Goal: Answer question/provide support

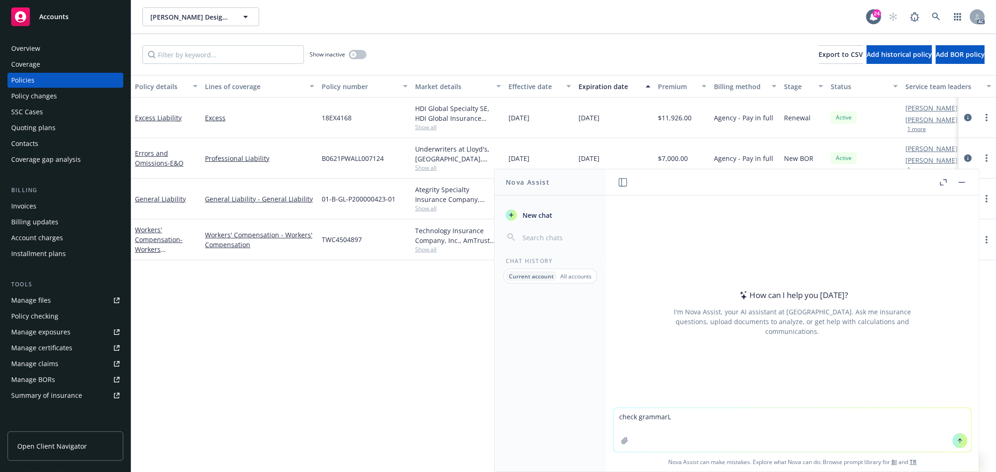
type textarea "check grammarL the insured would like to get on a call today. Could you please …"
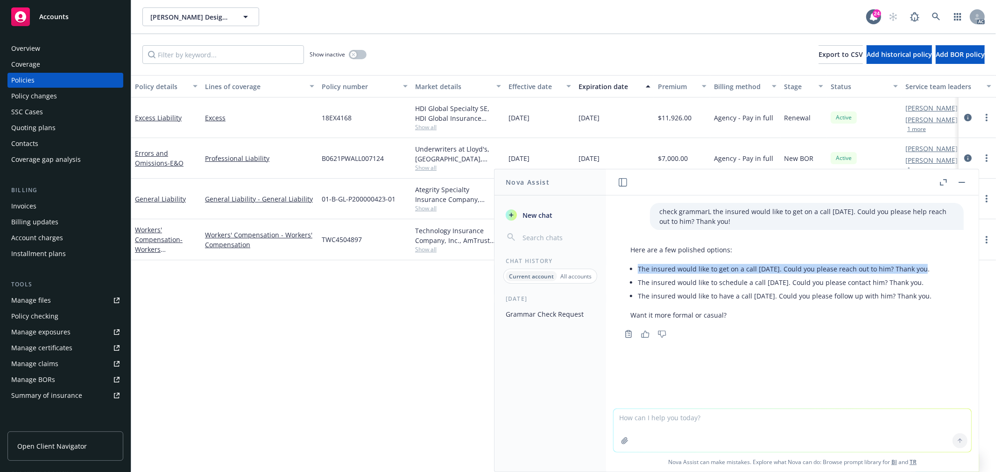
drag, startPoint x: 639, startPoint y: 268, endPoint x: 921, endPoint y: 266, distance: 282.0
click at [921, 266] on div "Here are a few polished options: The insured would like to get on a call today.…" at bounding box center [781, 282] width 320 height 83
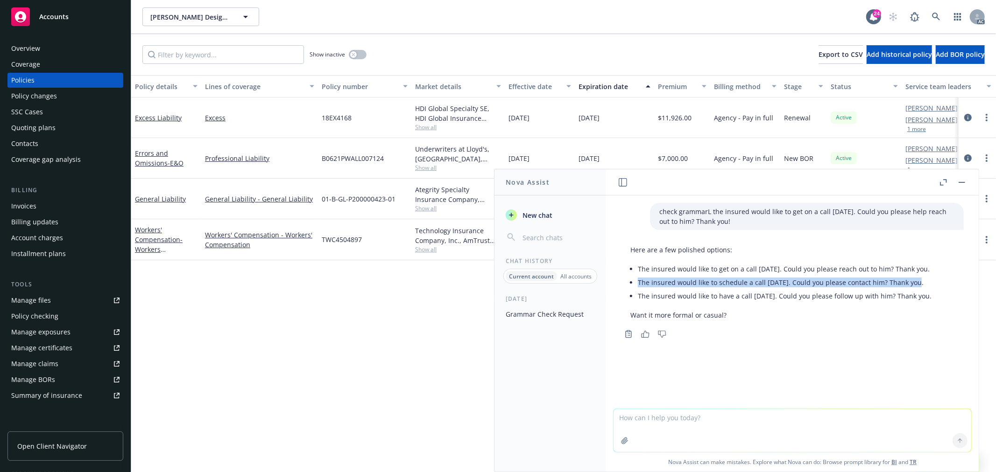
drag, startPoint x: 912, startPoint y: 282, endPoint x: 632, endPoint y: 281, distance: 279.6
click at [638, 281] on li "The insured would like to schedule a call today. Could you please contact him? …" at bounding box center [785, 283] width 294 height 14
copy li "The insured would like to schedule a call today. Could you please contact him? …"
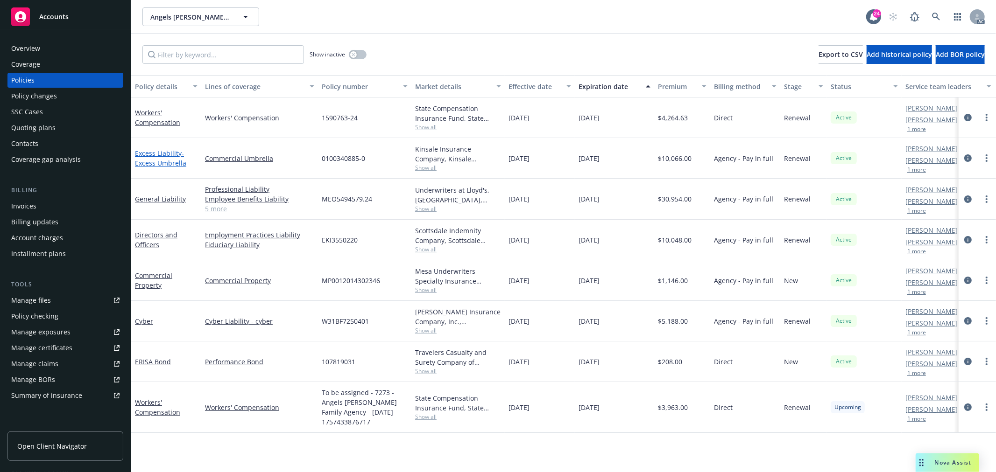
click at [162, 151] on link "Excess Liability - Excess Umbrella" at bounding box center [160, 158] width 51 height 19
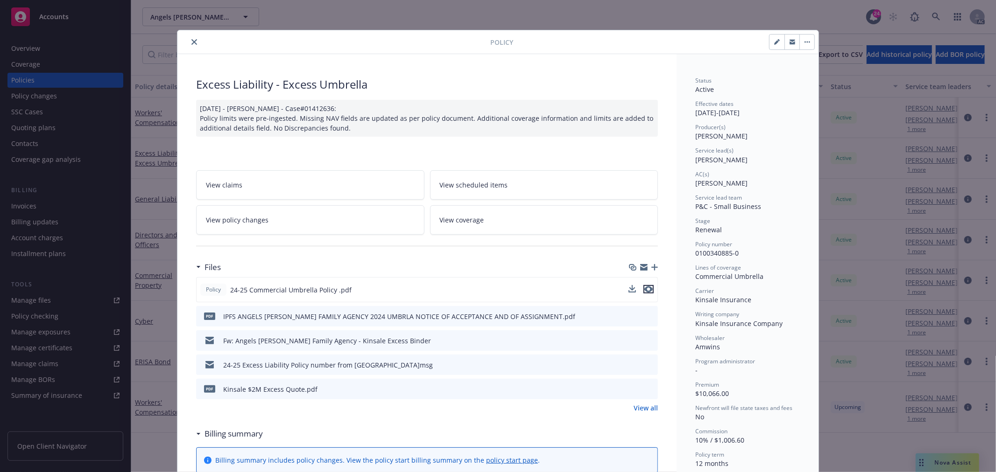
click at [644, 289] on icon "preview file" at bounding box center [648, 289] width 8 height 7
click at [195, 47] on div at bounding box center [335, 41] width 309 height 11
click at [193, 44] on icon "close" at bounding box center [194, 42] width 6 height 6
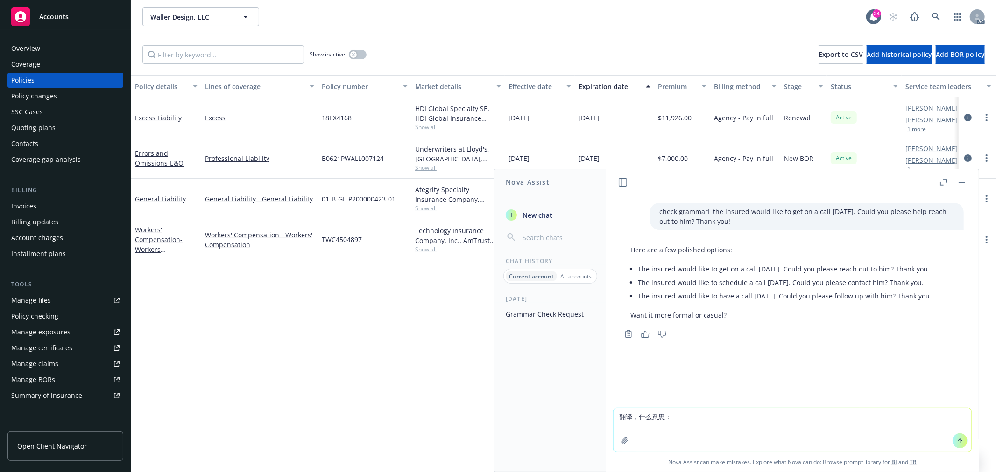
type textarea "翻译，什么意思：Small revision but can you have the LRO supp read 1M/2M for the limits …"
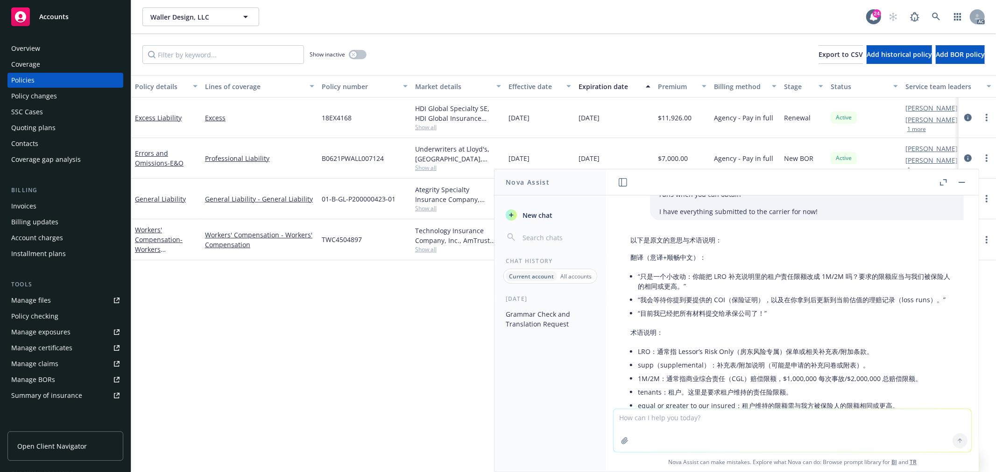
scroll to position [148, 0]
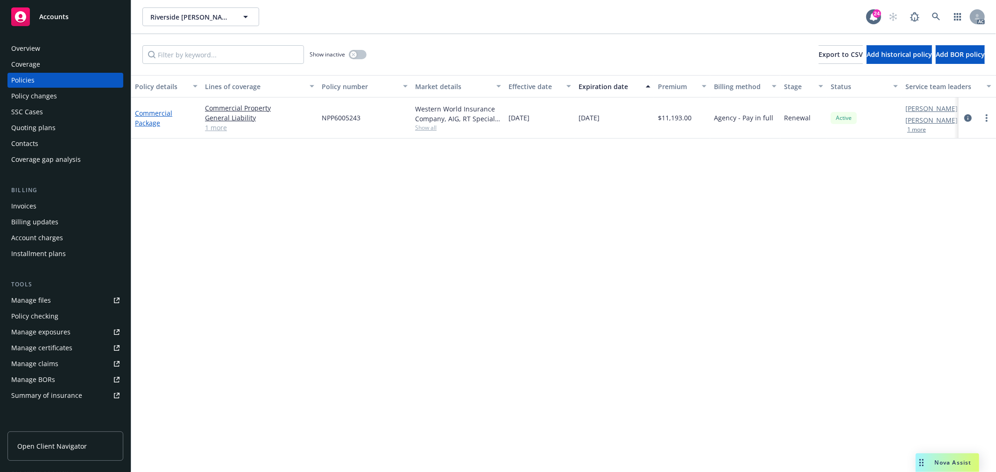
click at [155, 111] on link "Commercial Package" at bounding box center [153, 118] width 37 height 19
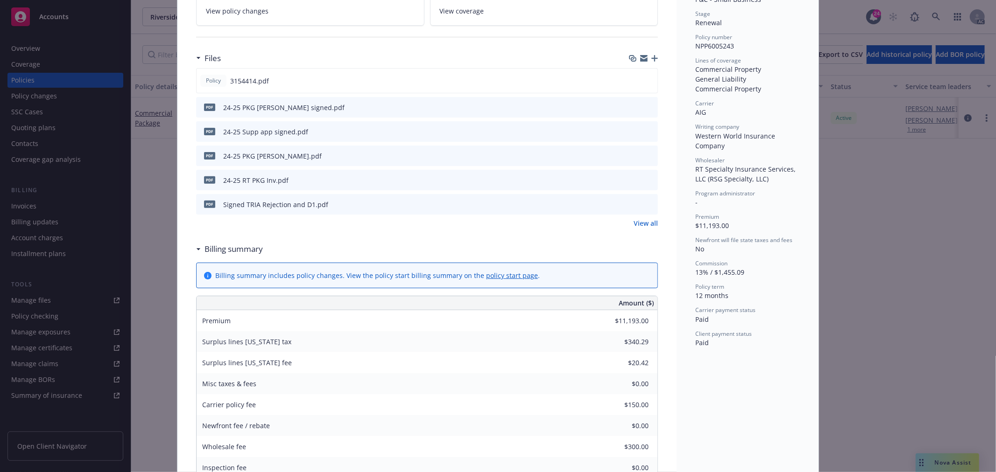
scroll to position [415, 0]
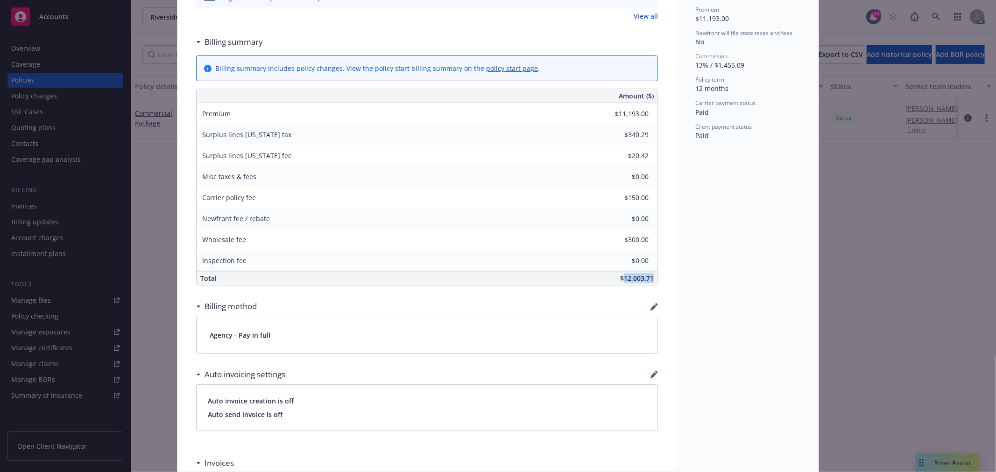
drag, startPoint x: 619, startPoint y: 277, endPoint x: 610, endPoint y: 55, distance: 222.4
click at [663, 274] on div "Commercial Package Add internal notes here... View claims View scheduled items …" at bounding box center [426, 299] width 499 height 1319
copy span "12,003.71"
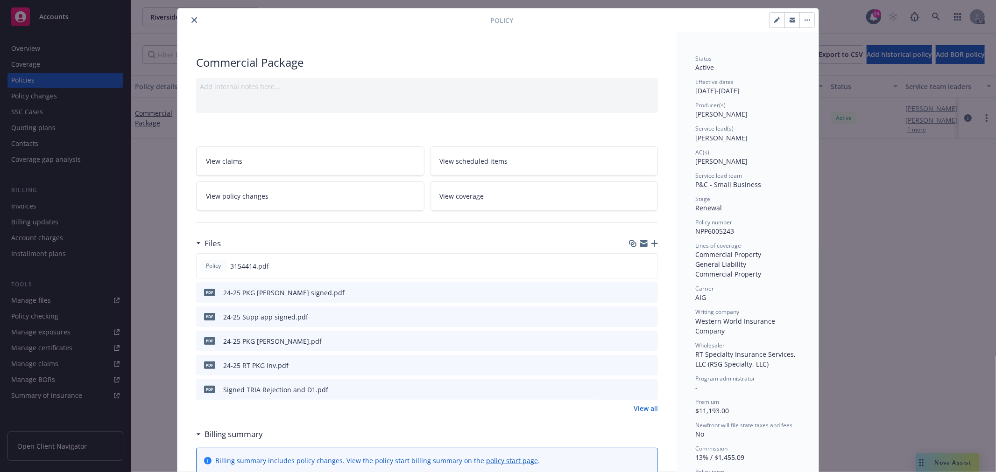
scroll to position [0, 0]
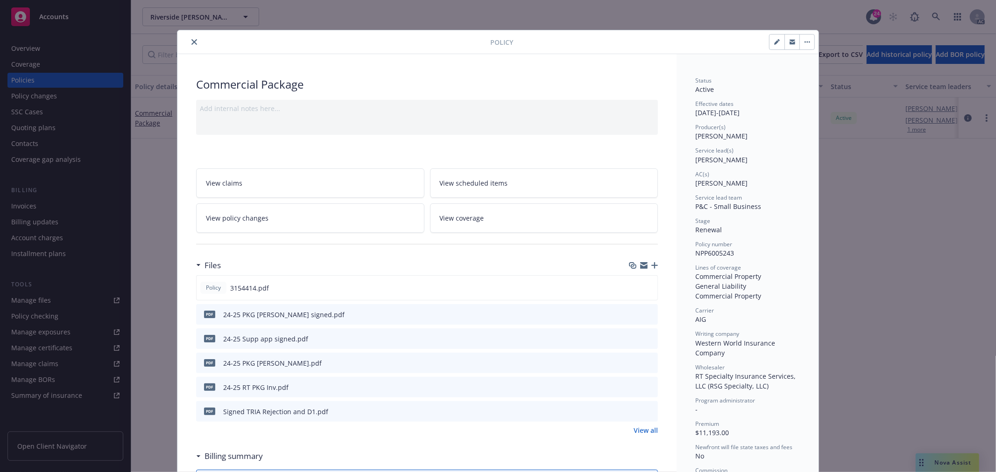
click at [265, 224] on link "View policy changes" at bounding box center [310, 218] width 228 height 29
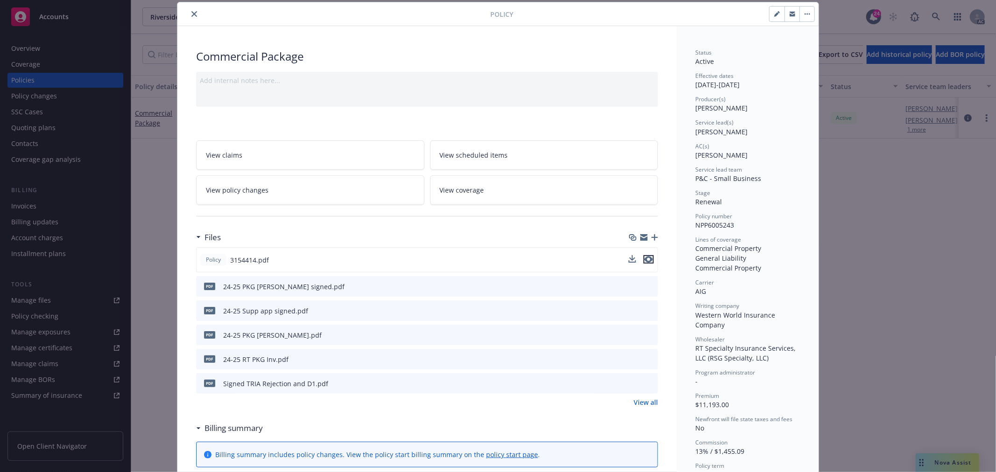
click at [644, 260] on icon "preview file" at bounding box center [648, 259] width 8 height 7
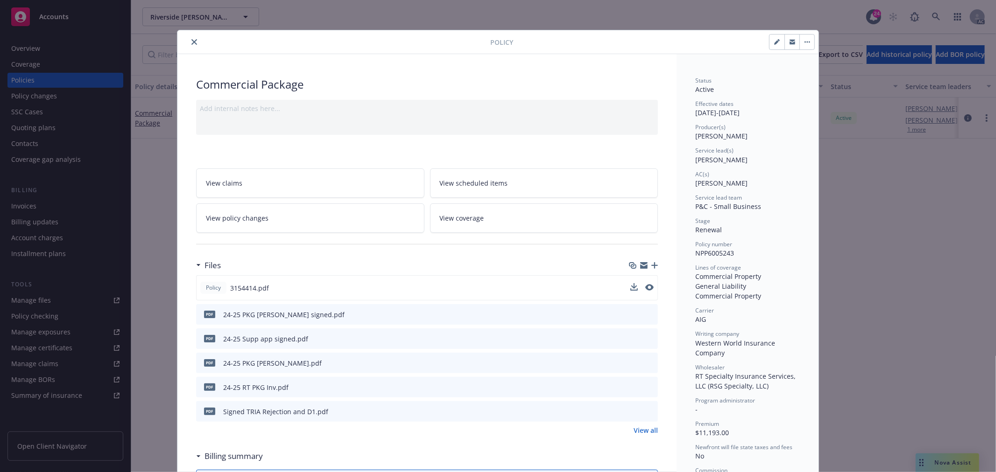
click at [195, 37] on div at bounding box center [335, 41] width 309 height 11
click at [191, 40] on icon "close" at bounding box center [194, 42] width 6 height 6
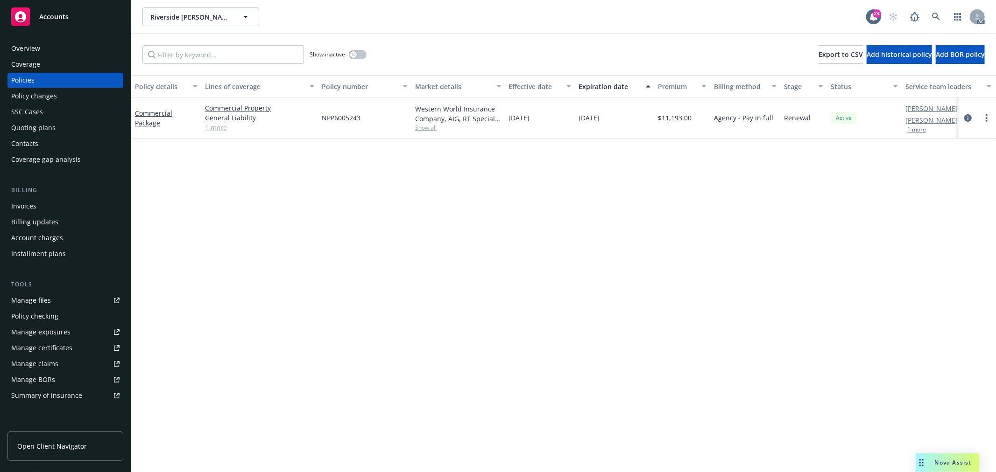
click at [930, 457] on div "Nova Assist" at bounding box center [946, 463] width 63 height 19
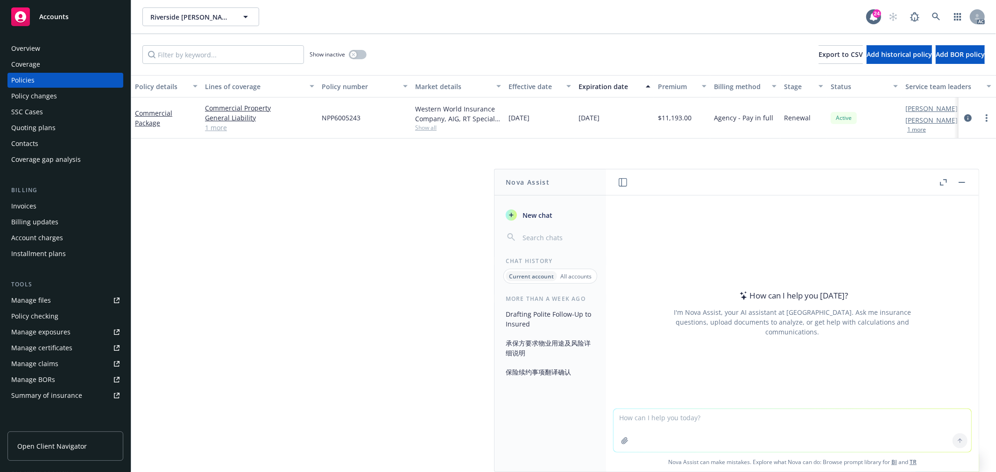
click at [693, 427] on textarea at bounding box center [792, 430] width 358 height 43
paste textarea "01620243: Quote received and draft proposal also ready. Please review the below…"
type textarea "check grammar: 01620243: Quote received and draft proposal also ready. Please r…"
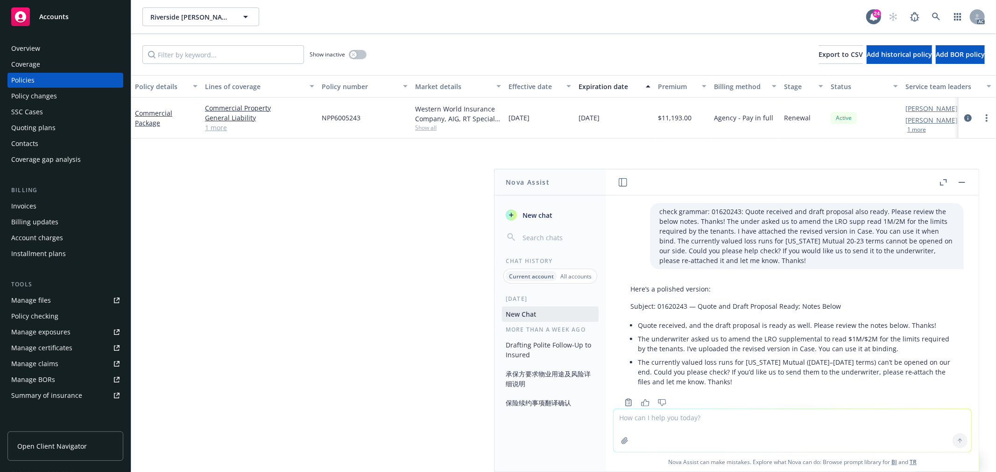
scroll to position [22, 0]
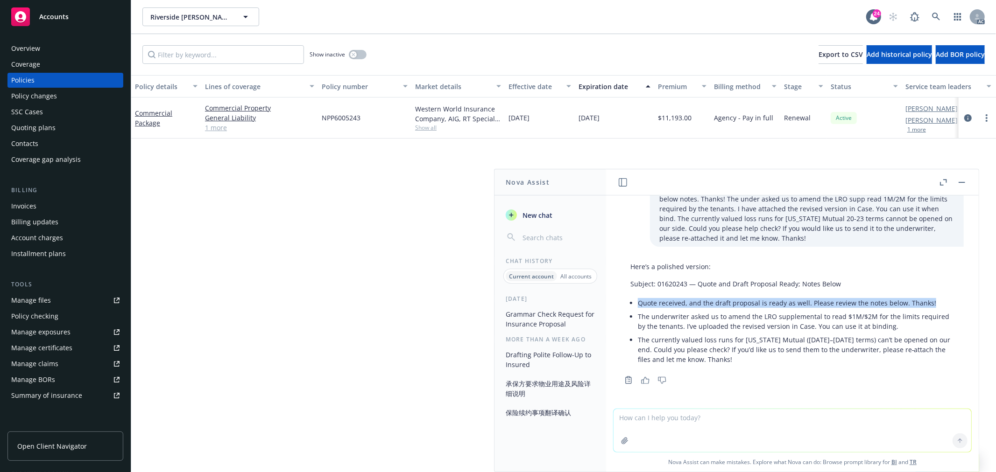
drag, startPoint x: 637, startPoint y: 301, endPoint x: 936, endPoint y: 304, distance: 298.3
click at [936, 304] on li "Quote received, and the draft proposal is ready as well. Please review the note…" at bounding box center [796, 303] width 317 height 14
copy li "Quote received, and the draft proposal is ready as well. Please review the note…"
click at [682, 314] on li "The underwriter asked us to amend the LRO supplemental to read $1M/$2M for the …" at bounding box center [796, 321] width 317 height 23
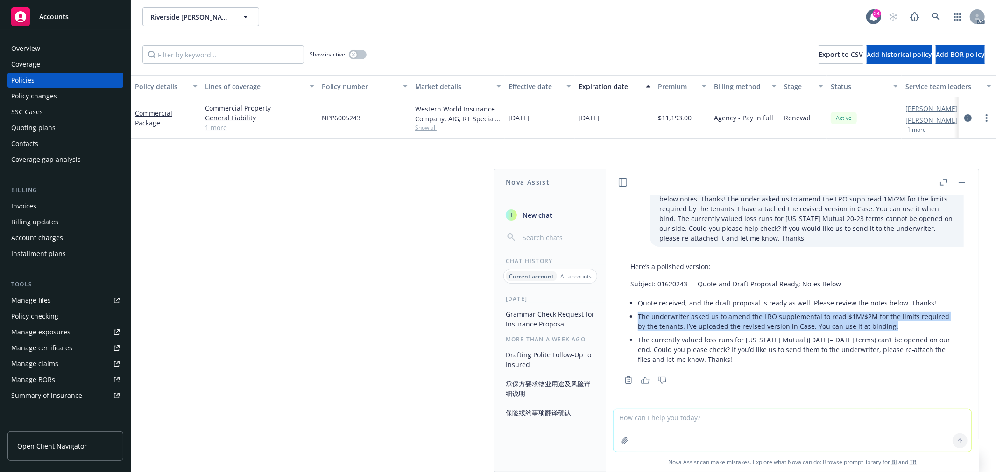
drag, startPoint x: 636, startPoint y: 315, endPoint x: 929, endPoint y: 324, distance: 292.8
click at [929, 324] on div "Here’s a polished version: Subject: 01620243 — Quote and Draft Proposal Ready; …" at bounding box center [792, 314] width 343 height 112
copy li "The underwriter asked us to amend the LRO supplemental to read $1M/$2M for the …"
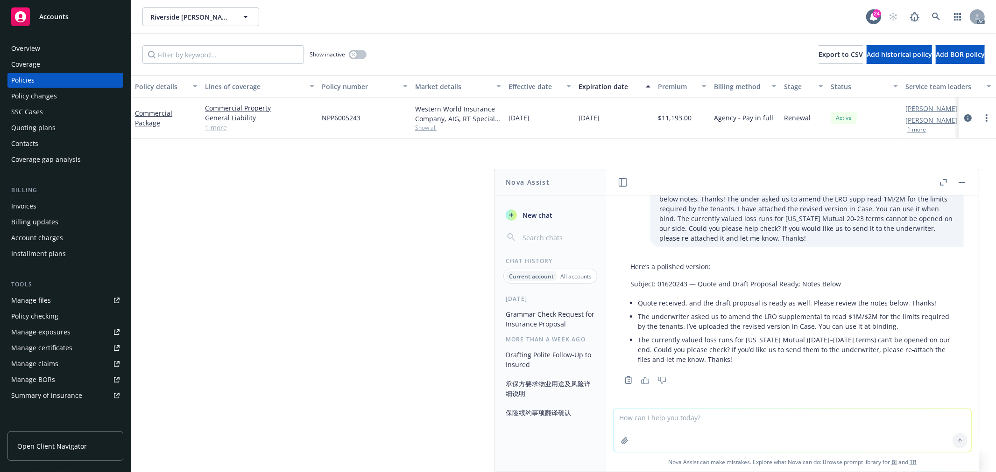
click at [724, 355] on li "The currently valued loss runs for Oregon Mutual (2020–2023 terms) can’t be ope…" at bounding box center [796, 349] width 317 height 33
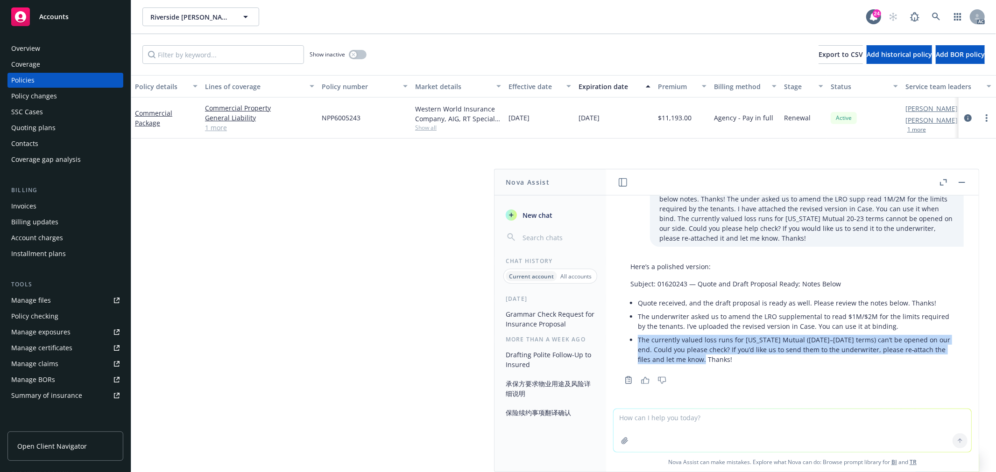
drag, startPoint x: 718, startPoint y: 357, endPoint x: 638, endPoint y: 341, distance: 80.9
click at [638, 341] on li "The currently valued loss runs for Oregon Mutual (2020–2023 terms) can’t be ope…" at bounding box center [796, 349] width 317 height 33
copy li "The currently valued loss runs for Oregon Mutual (2020–2023 terms) can’t be ope…"
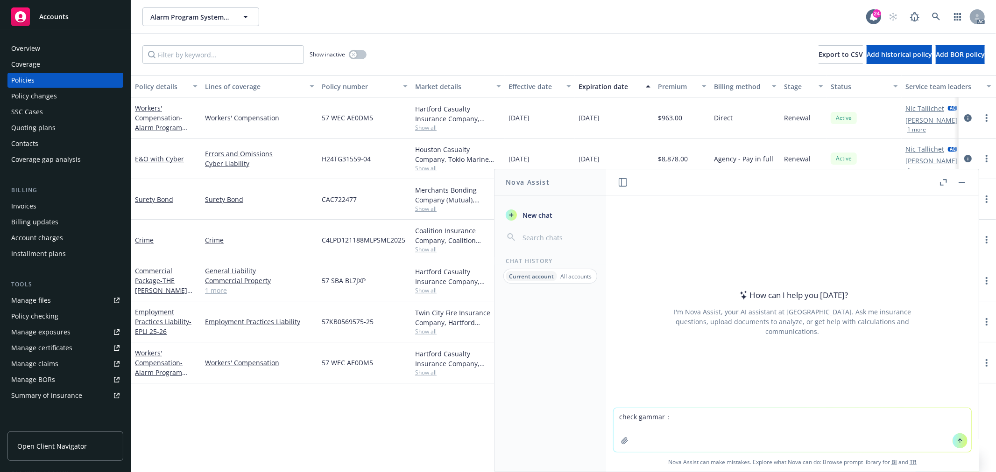
type textarea "check gammar： the underwriter asked us if we would like to send out to market o…"
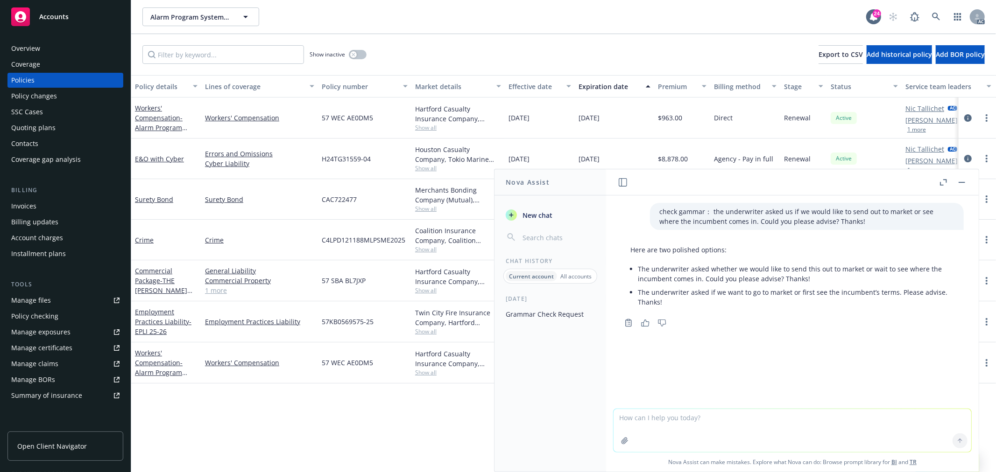
click at [804, 310] on div "Here are two polished options: The underwriter asked whether we would like to s…" at bounding box center [792, 276] width 343 height 71
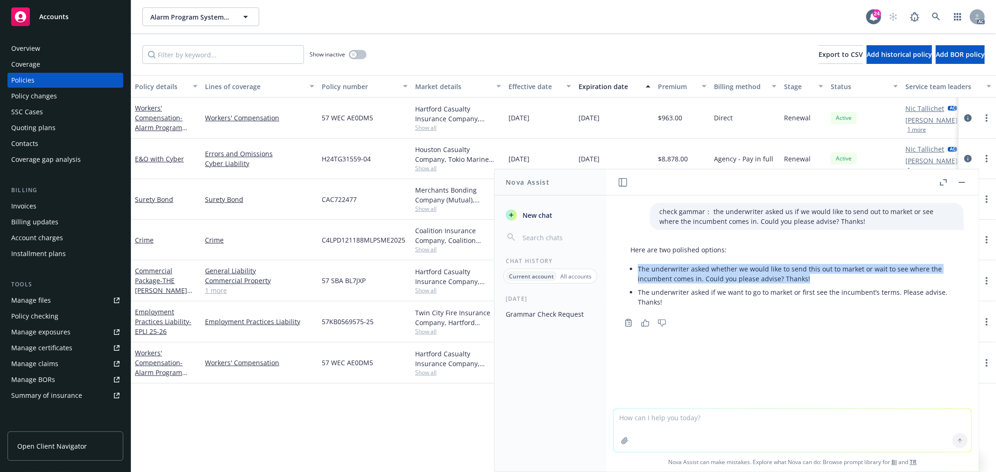
drag, startPoint x: 636, startPoint y: 267, endPoint x: 809, endPoint y: 276, distance: 172.5
click at [809, 276] on div "Here are two polished options: The underwriter asked whether we would like to s…" at bounding box center [792, 276] width 343 height 71
copy li "The underwriter asked whether we would like to send this out to market or wait …"
